Goal: Navigation & Orientation: Find specific page/section

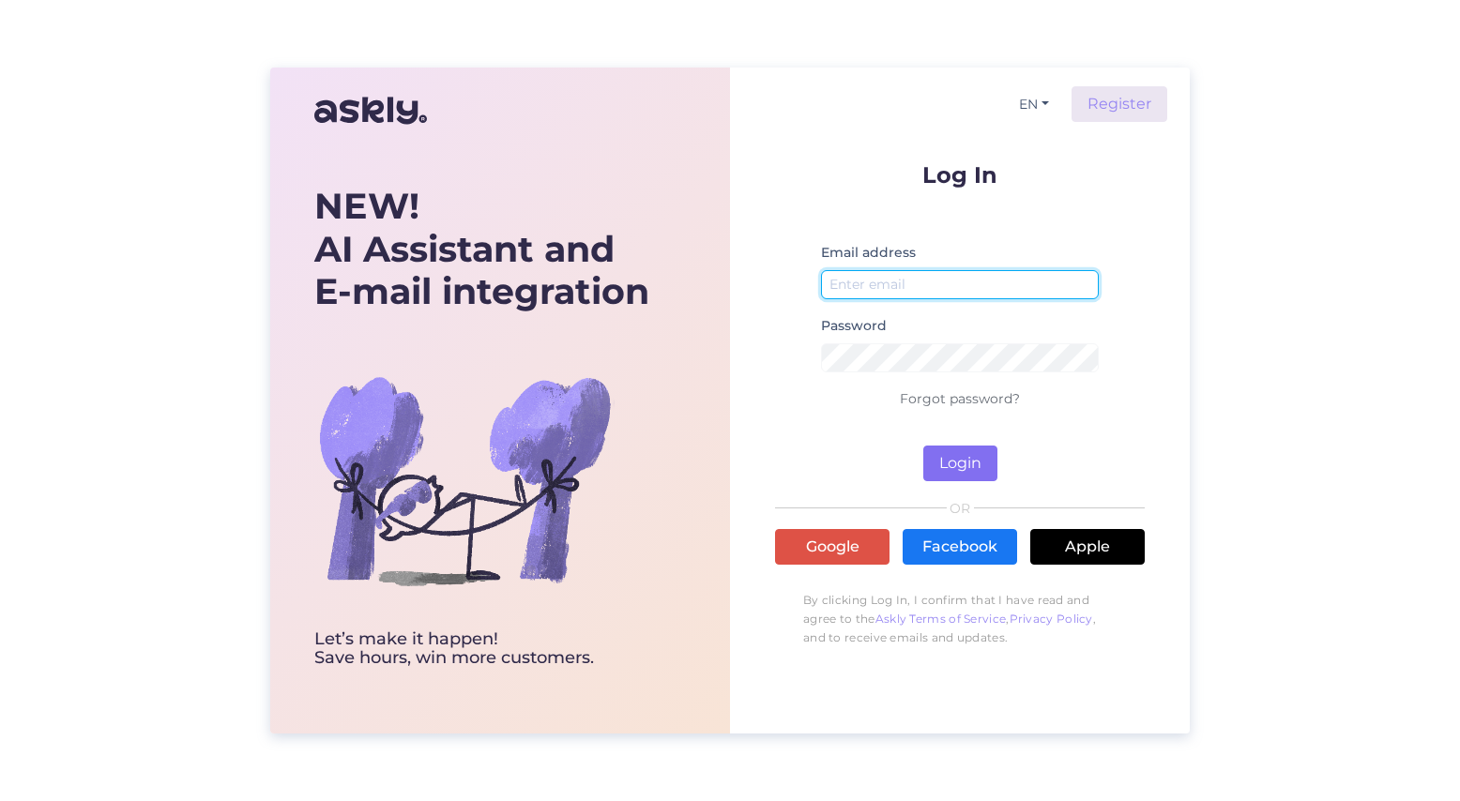
type input "[EMAIL_ADDRESS][DOMAIN_NAME]"
click at [964, 453] on button "Login" at bounding box center [960, 464] width 74 height 36
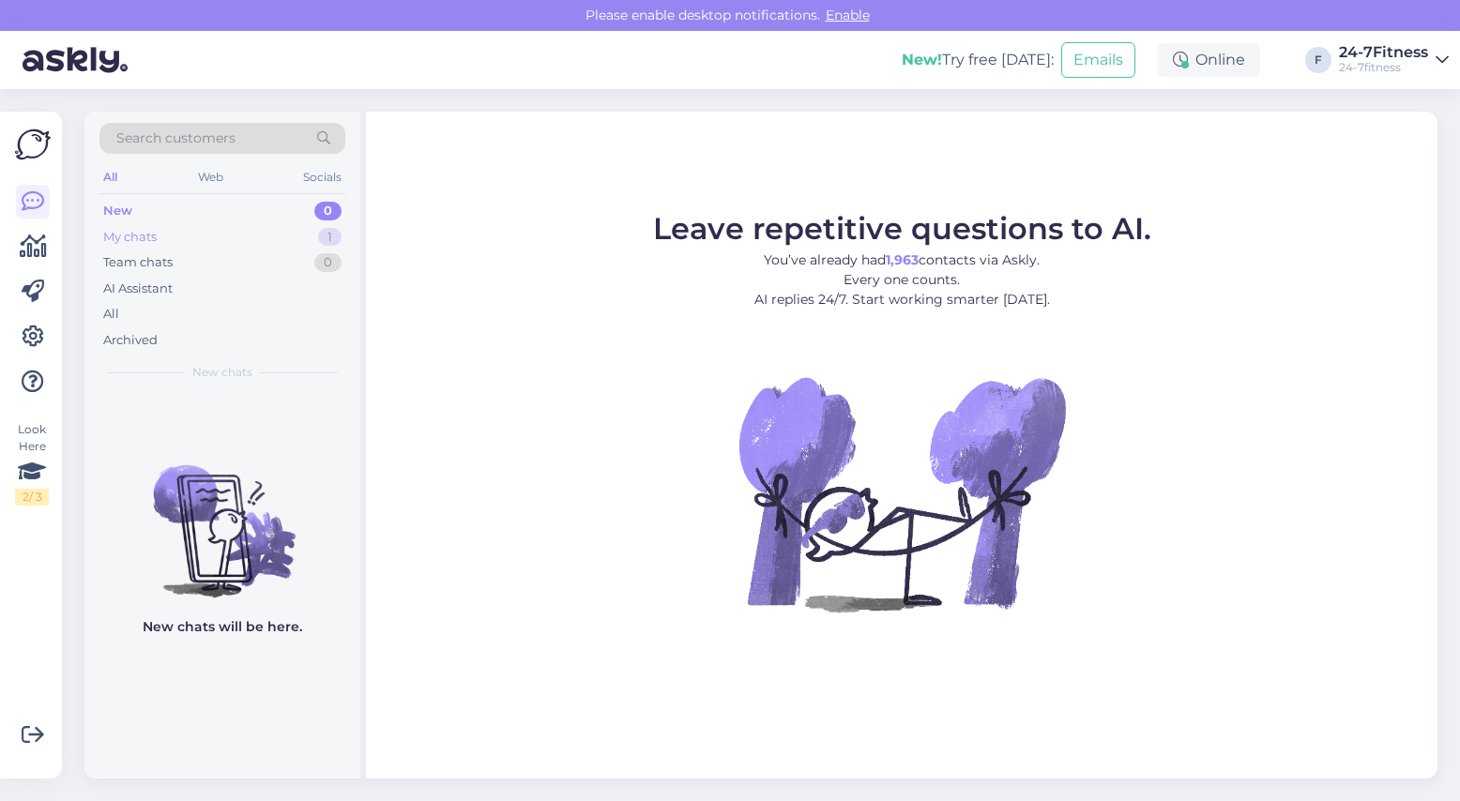
click at [140, 234] on div "My chats" at bounding box center [129, 237] width 53 height 19
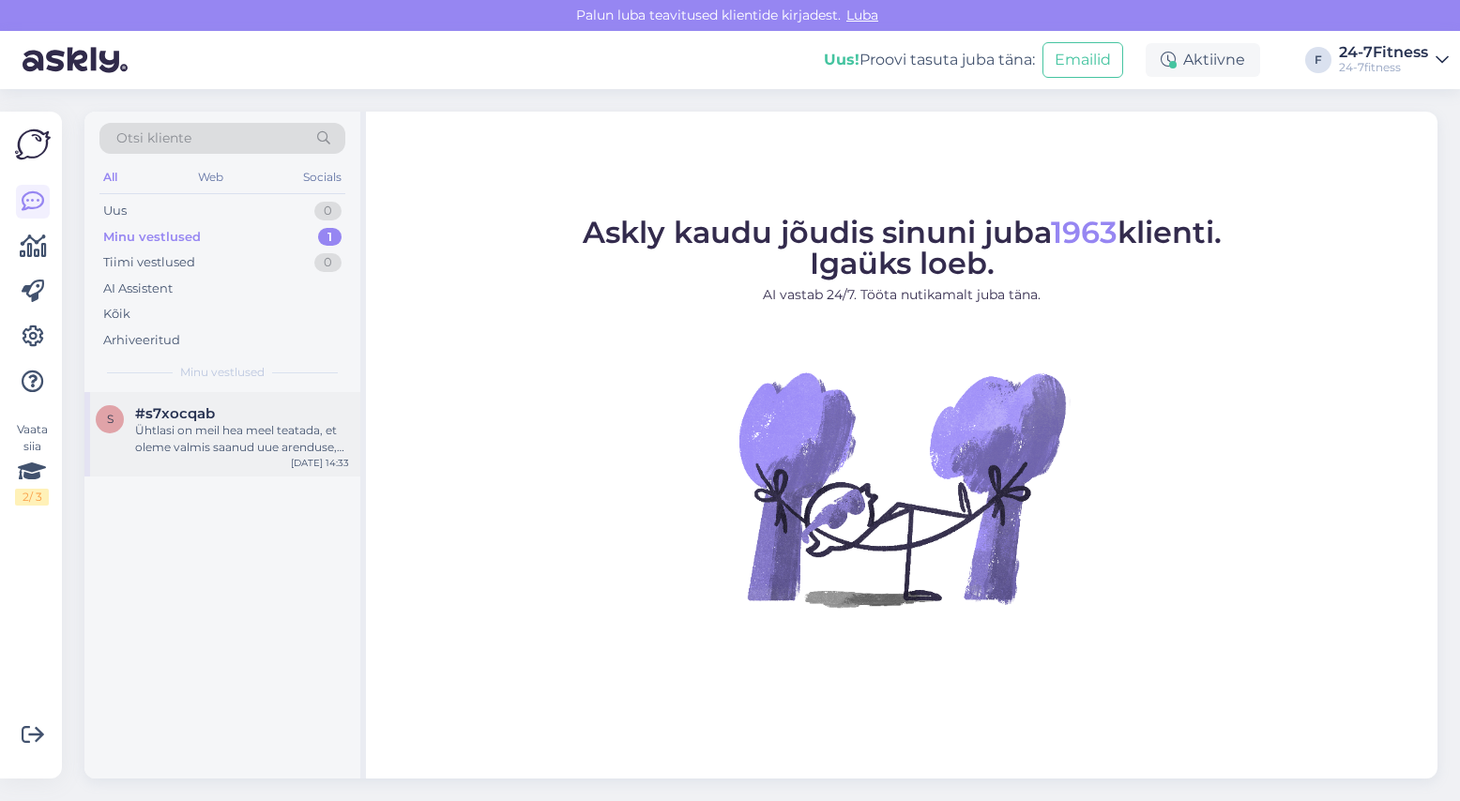
click at [233, 402] on div "s #s7xocqab Ühtlasi on meil hea meel teatada, et oleme valmis saanud uue arendu…" at bounding box center [222, 434] width 276 height 84
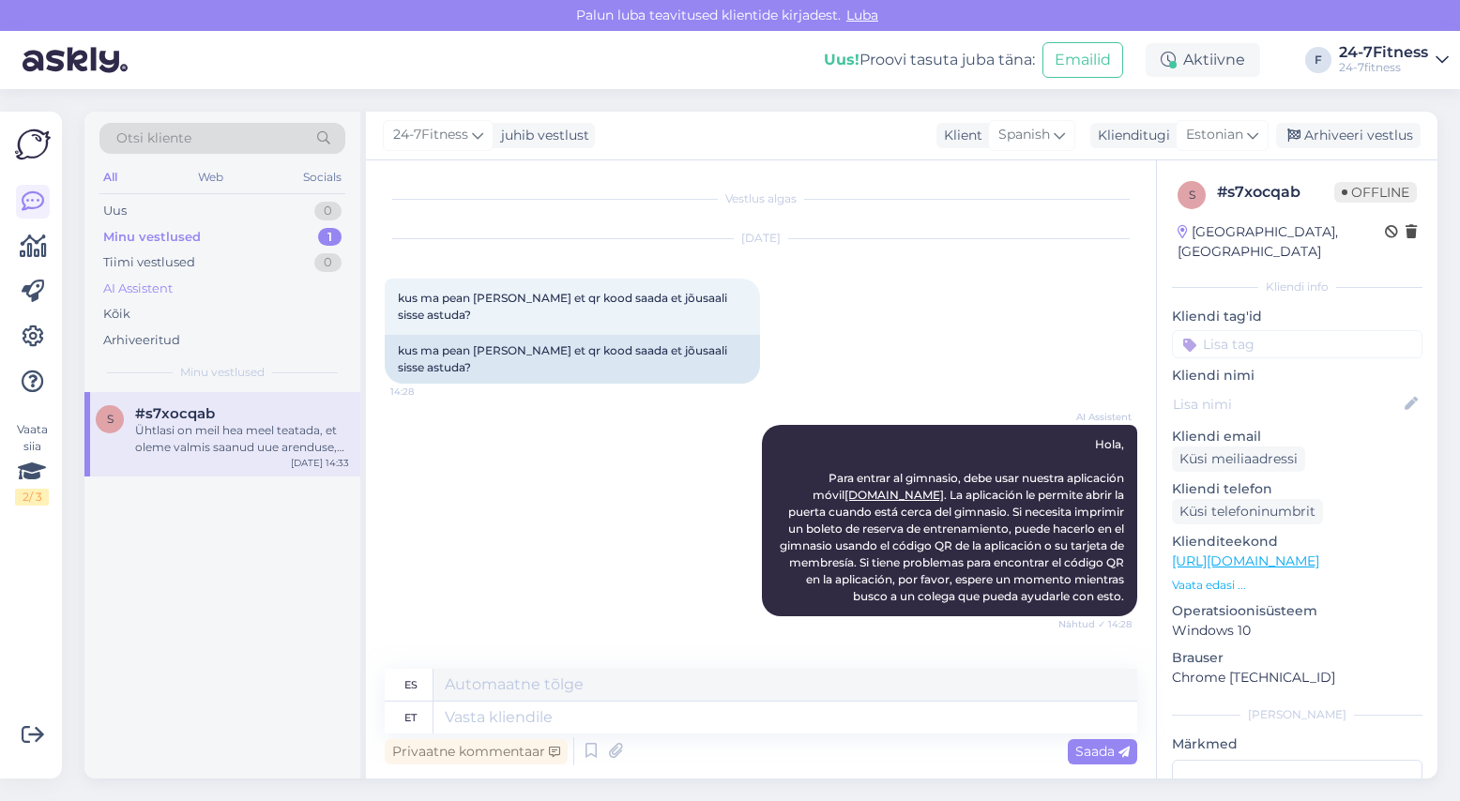
scroll to position [1431, 0]
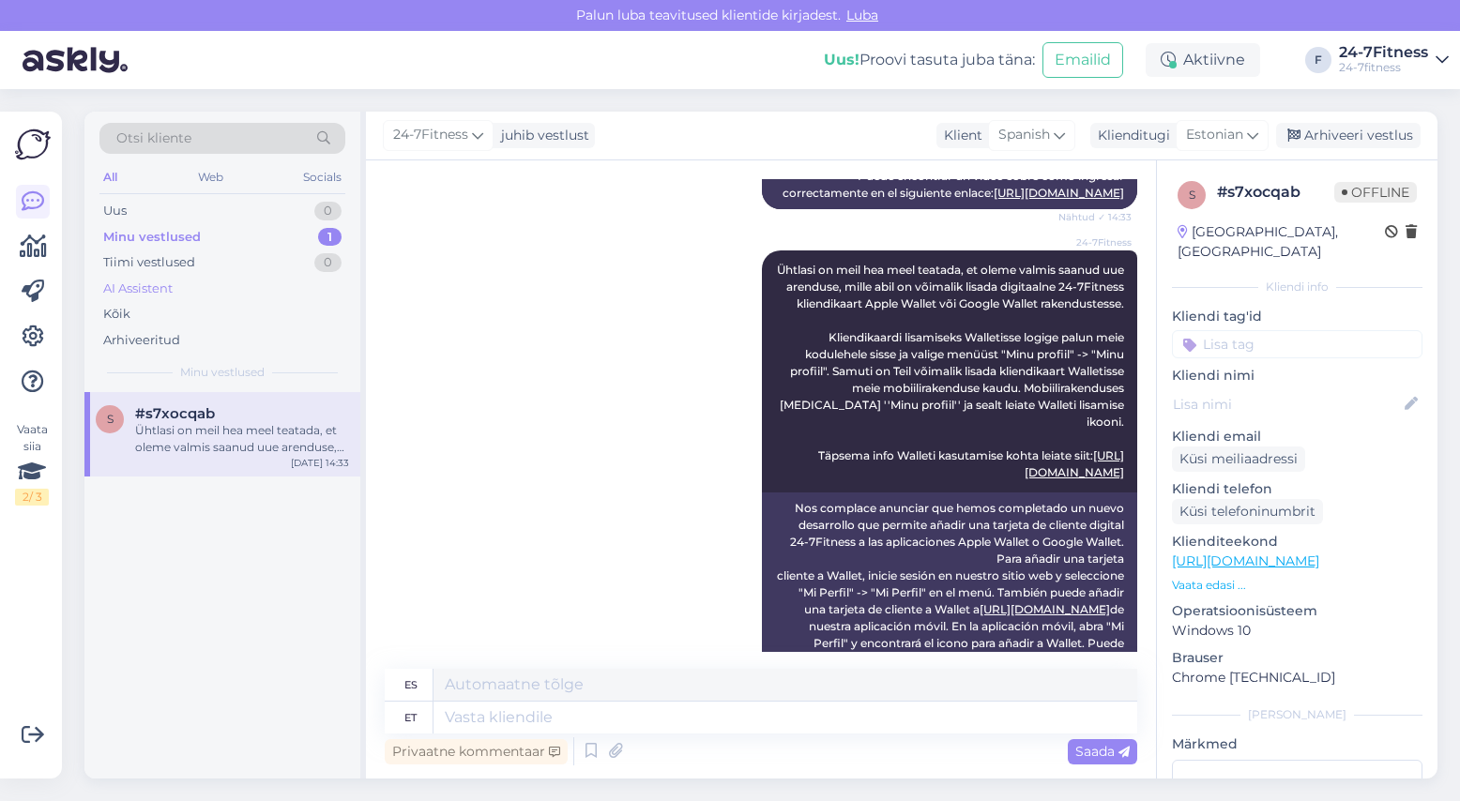
click at [180, 286] on div "AI Assistent" at bounding box center [222, 289] width 246 height 26
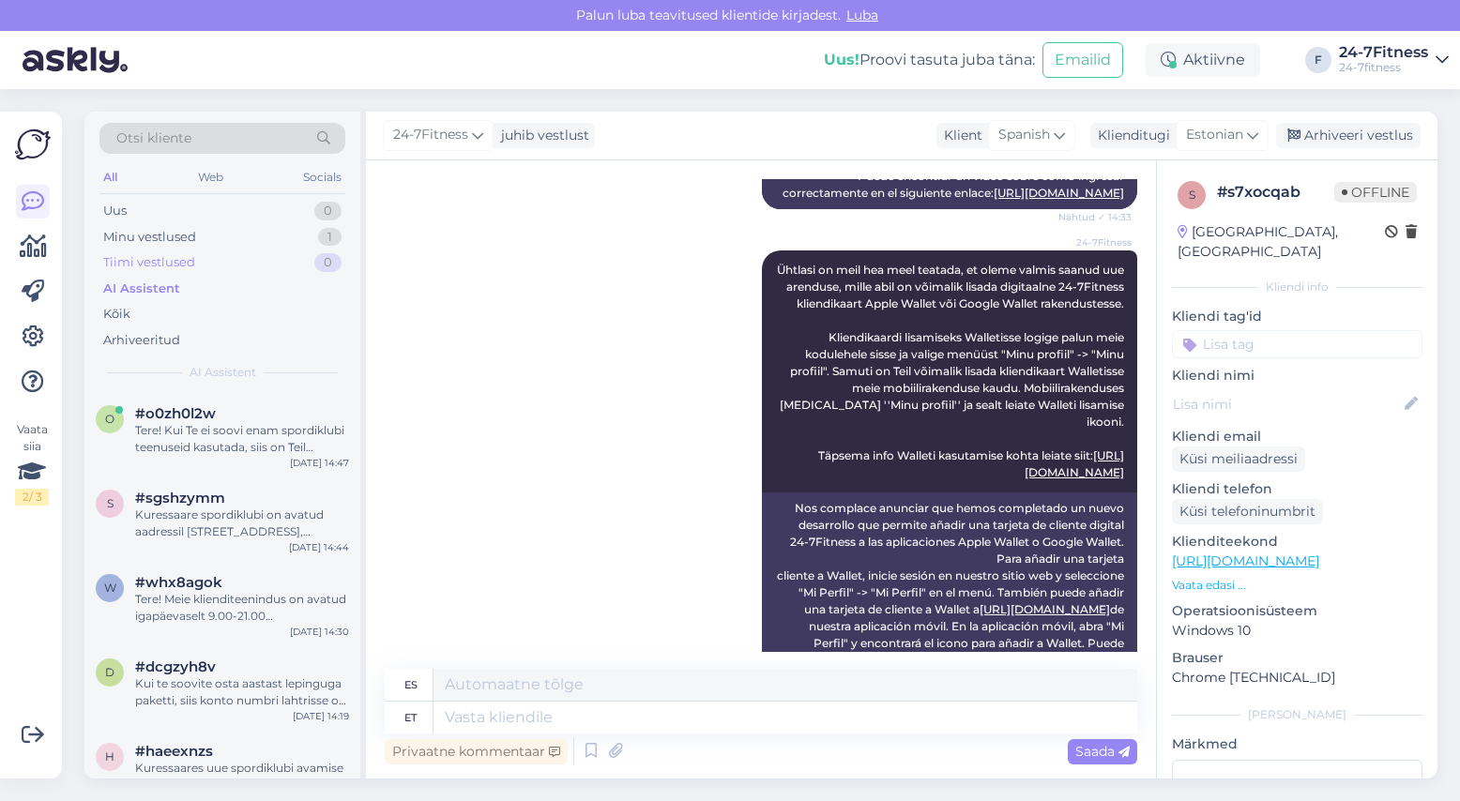
click at [187, 261] on div "Tiimi vestlused" at bounding box center [149, 262] width 92 height 19
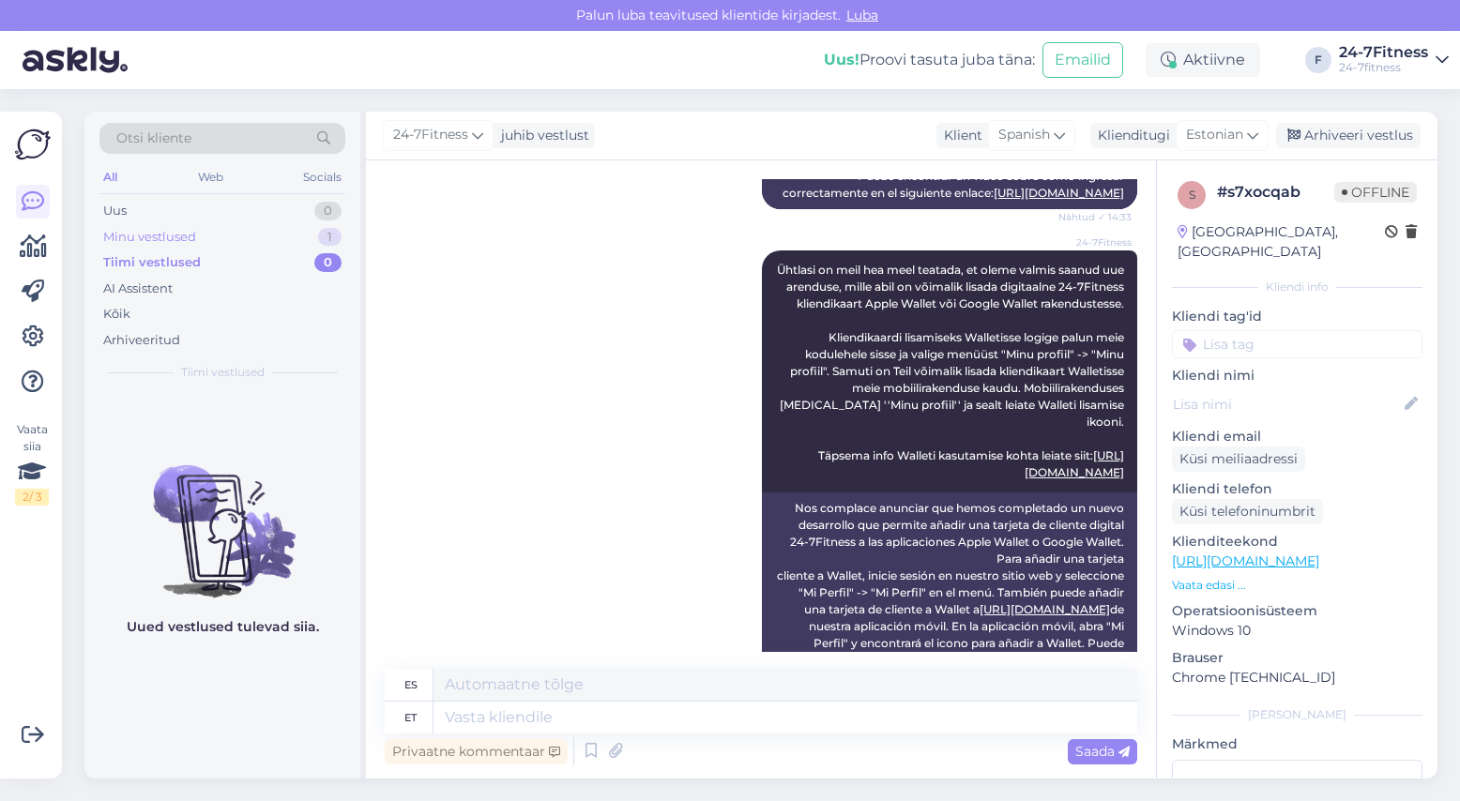
click at [183, 241] on div "Minu vestlused" at bounding box center [149, 237] width 93 height 19
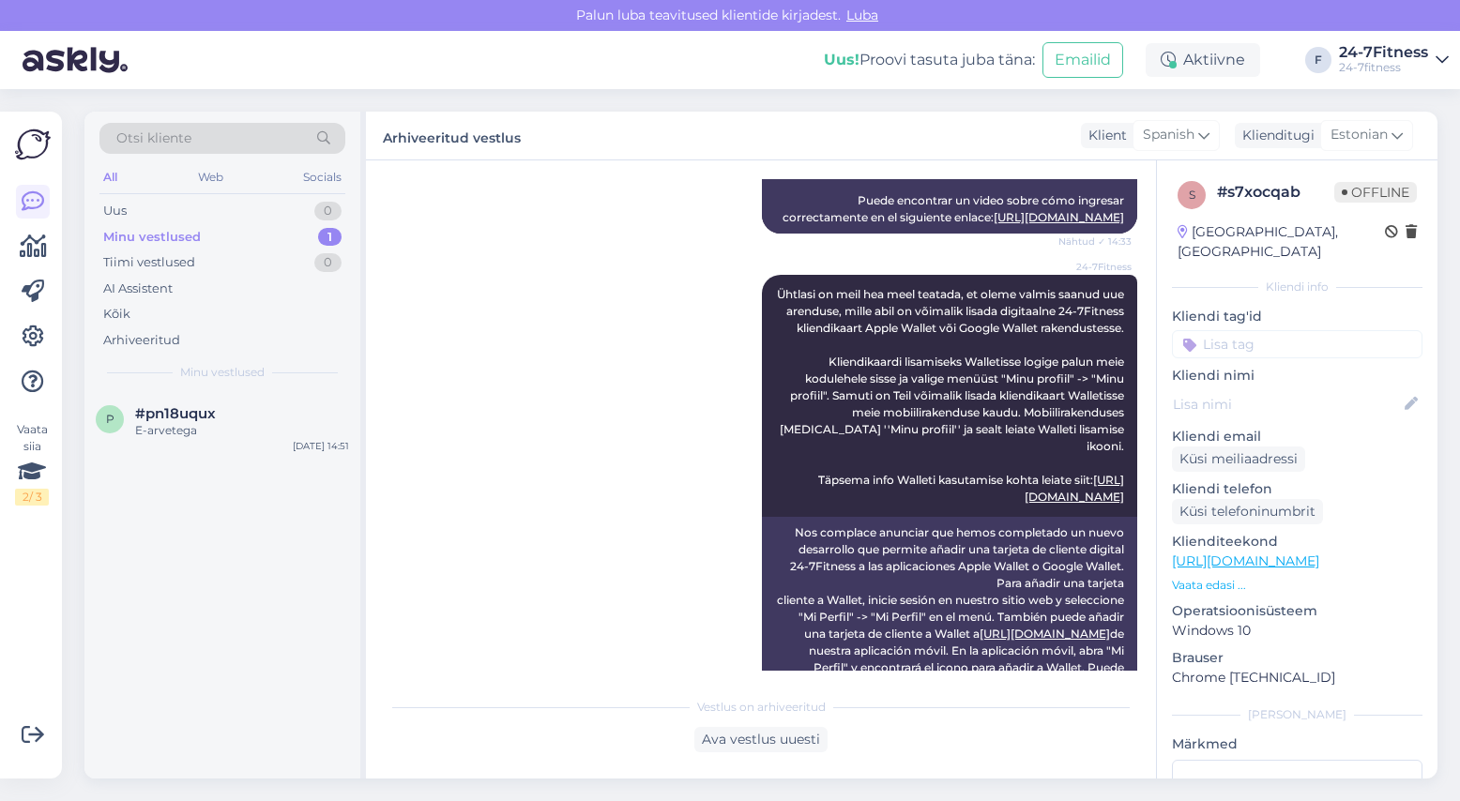
scroll to position [1424, 0]
